Goal: Find specific page/section: Find specific page/section

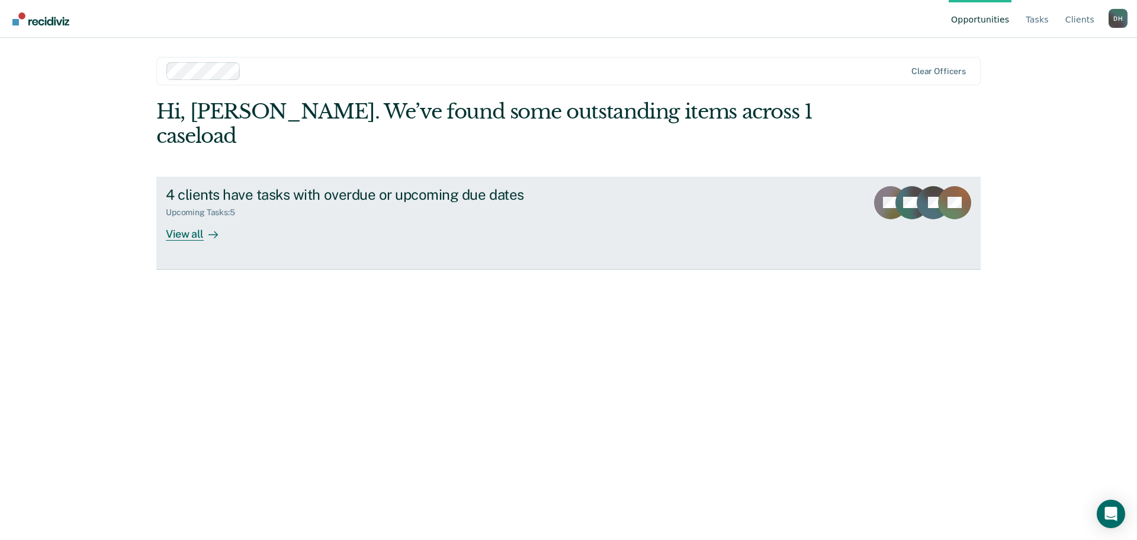
click at [178, 217] on div "View all" at bounding box center [199, 228] width 66 height 23
